Goal: Task Accomplishment & Management: Manage account settings

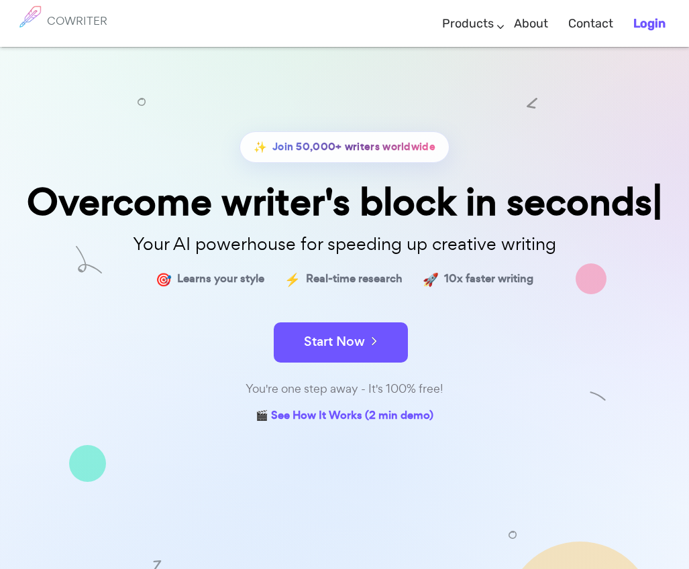
click at [648, 23] on b "Login" at bounding box center [649, 23] width 32 height 15
